Goal: Information Seeking & Learning: Understand process/instructions

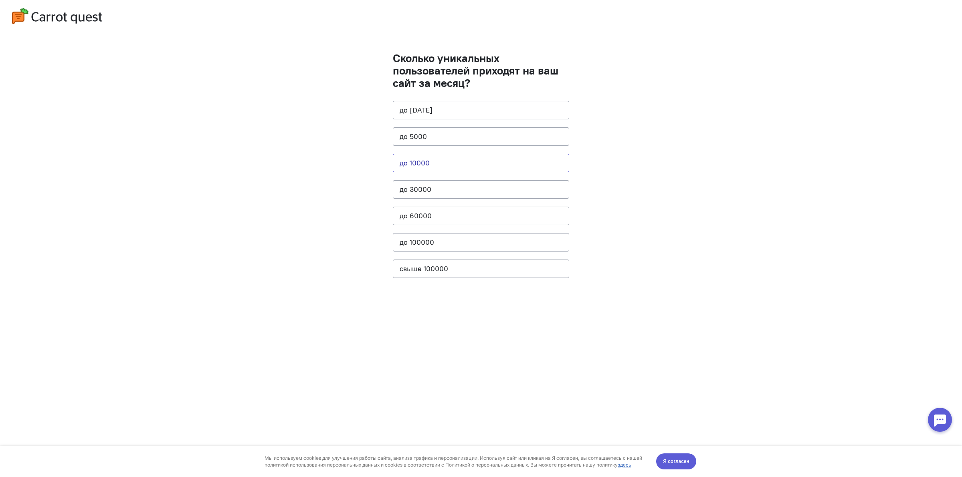
click at [465, 168] on button "до 10000" at bounding box center [481, 163] width 176 height 18
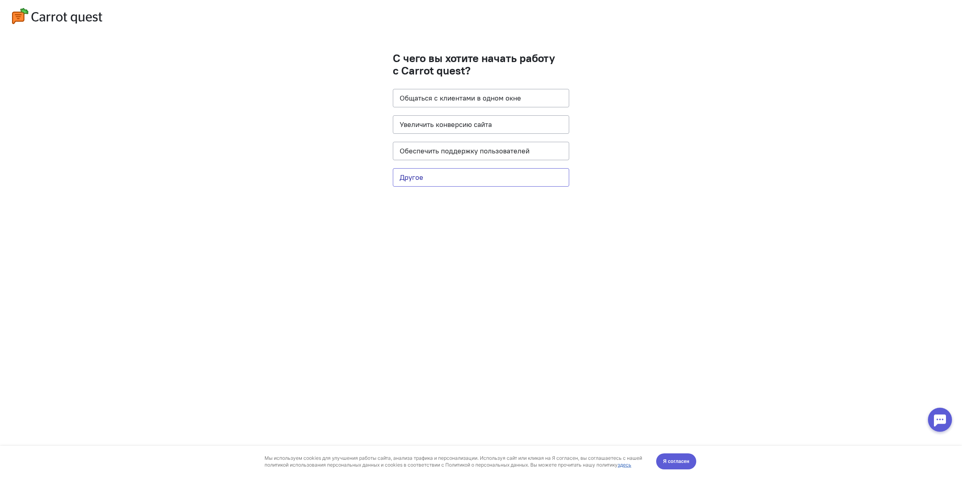
click at [451, 186] on button "Другое" at bounding box center [481, 177] width 176 height 18
